Goal: Task Accomplishment & Management: Manage account settings

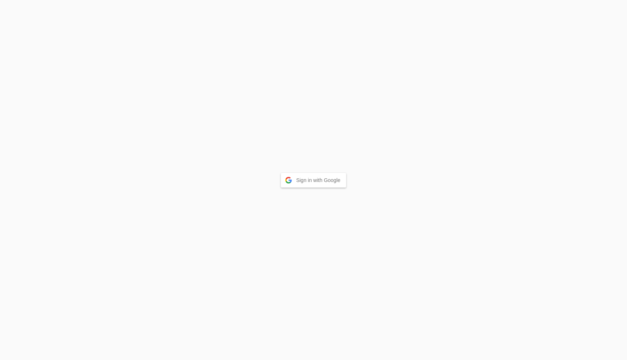
click at [303, 183] on button "Sign in with Google" at bounding box center [314, 180] width 66 height 15
